Goal: Task Accomplishment & Management: Manage account settings

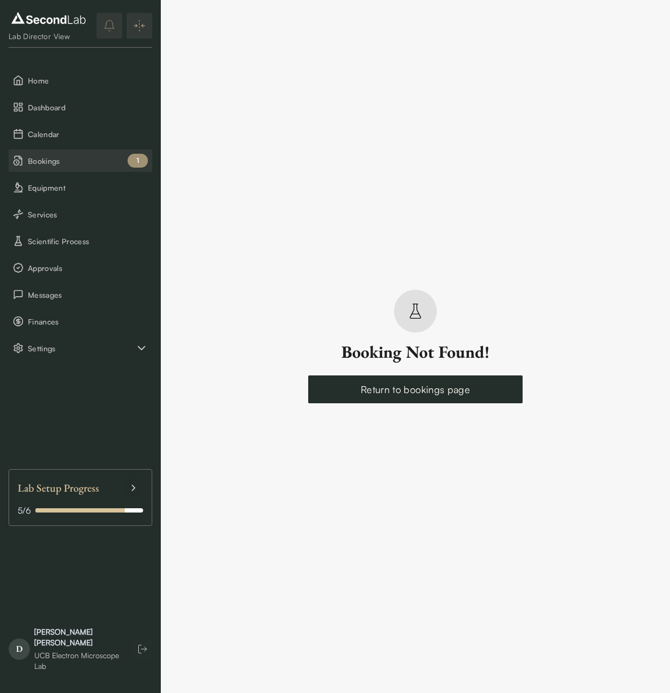
click at [58, 157] on span "Bookings" at bounding box center [88, 160] width 120 height 11
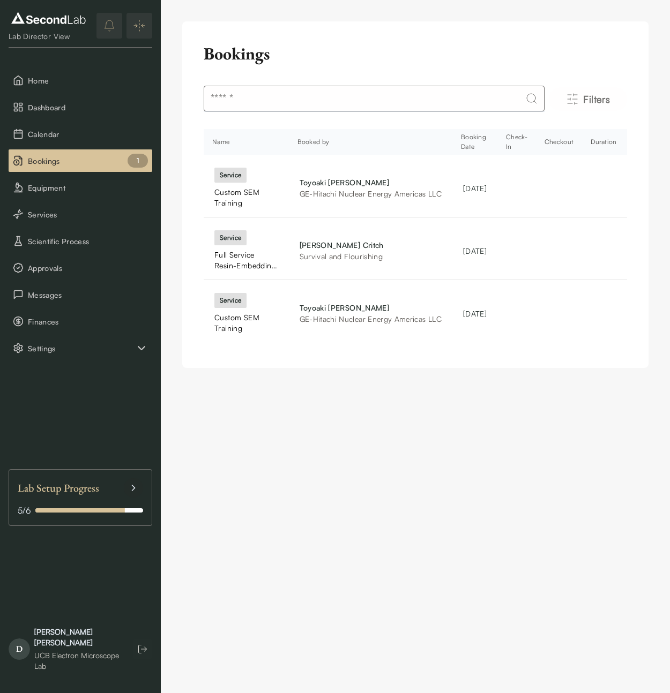
click at [463, 141] on th "Booking Date" at bounding box center [474, 142] width 45 height 26
click at [493, 148] on th "Booking Date" at bounding box center [474, 142] width 45 height 26
click at [242, 254] on div "Full Service Resin-Embedding Specimen Preparation, Ultramicrotomy, and TEM Imag…" at bounding box center [246, 260] width 64 height 21
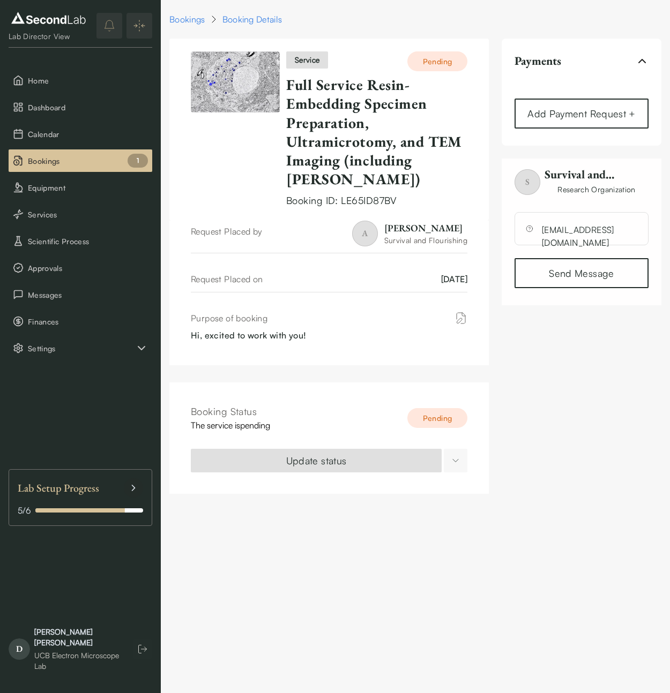
click at [451, 453] on html "SKIP TO CONTENT Lab Director View Home Dashboard Calendar Bookings 1 Equipment …" at bounding box center [335, 253] width 670 height 507
click at [470, 490] on div "Approve Booking" at bounding box center [451, 488] width 57 height 11
click at [648, 18] on icon "Notifications (F8)" at bounding box center [650, 20] width 4 height 4
click at [48, 269] on span "Approvals" at bounding box center [88, 268] width 120 height 11
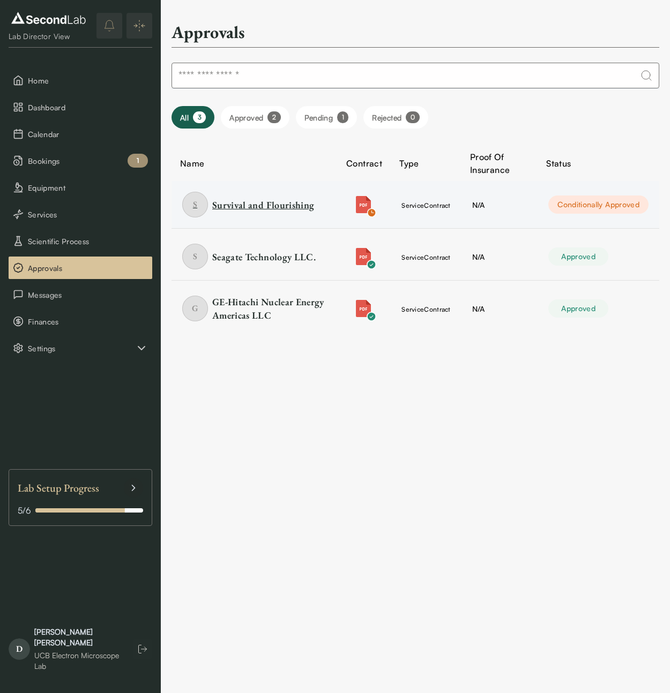
click at [246, 205] on div "Survival and Flourishing" at bounding box center [263, 204] width 102 height 13
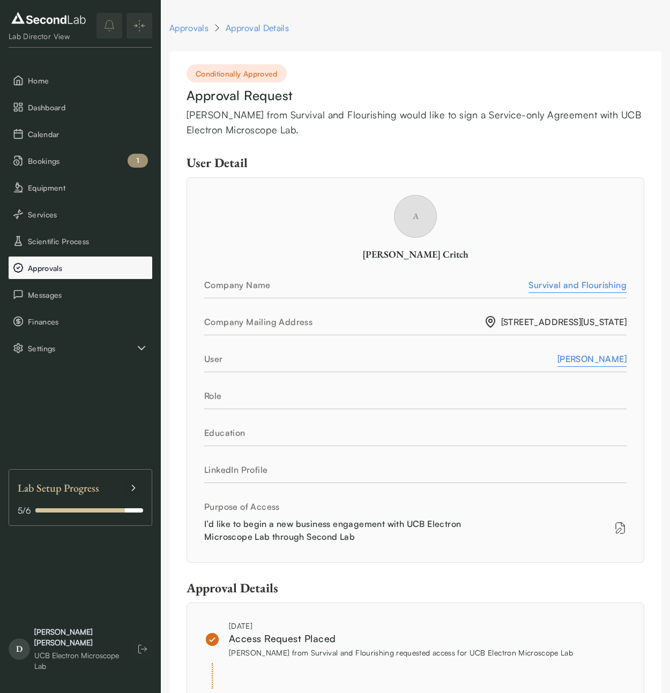
click at [64, 267] on span "Approvals" at bounding box center [88, 268] width 120 height 11
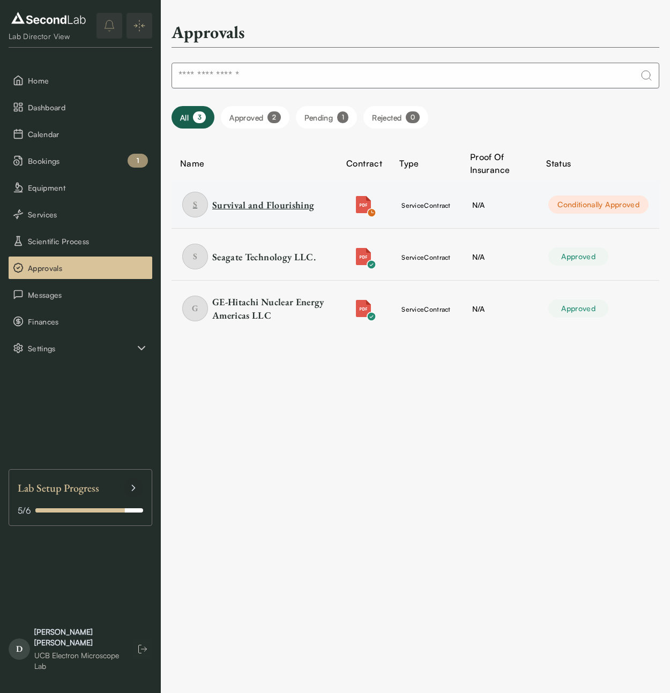
click at [245, 205] on div "Survival and Flourishing" at bounding box center [263, 204] width 102 height 13
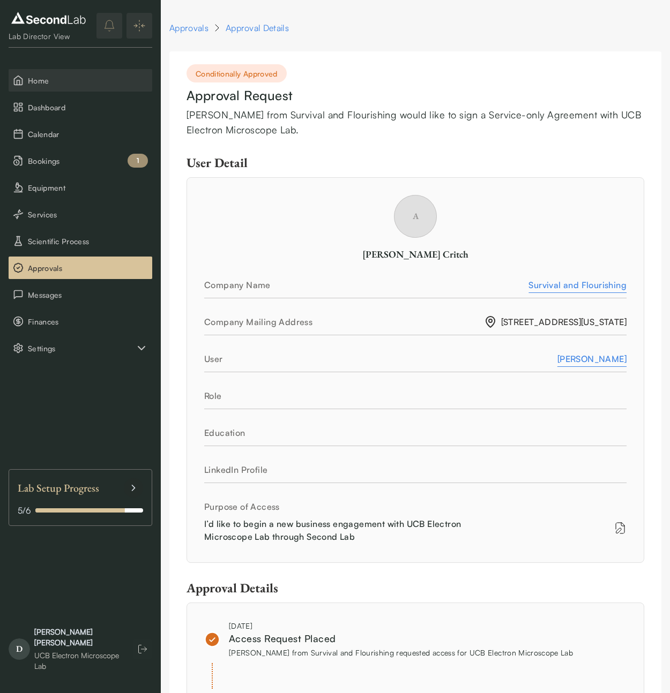
click at [74, 79] on span "Home" at bounding box center [88, 80] width 120 height 11
